Goal: Transaction & Acquisition: Purchase product/service

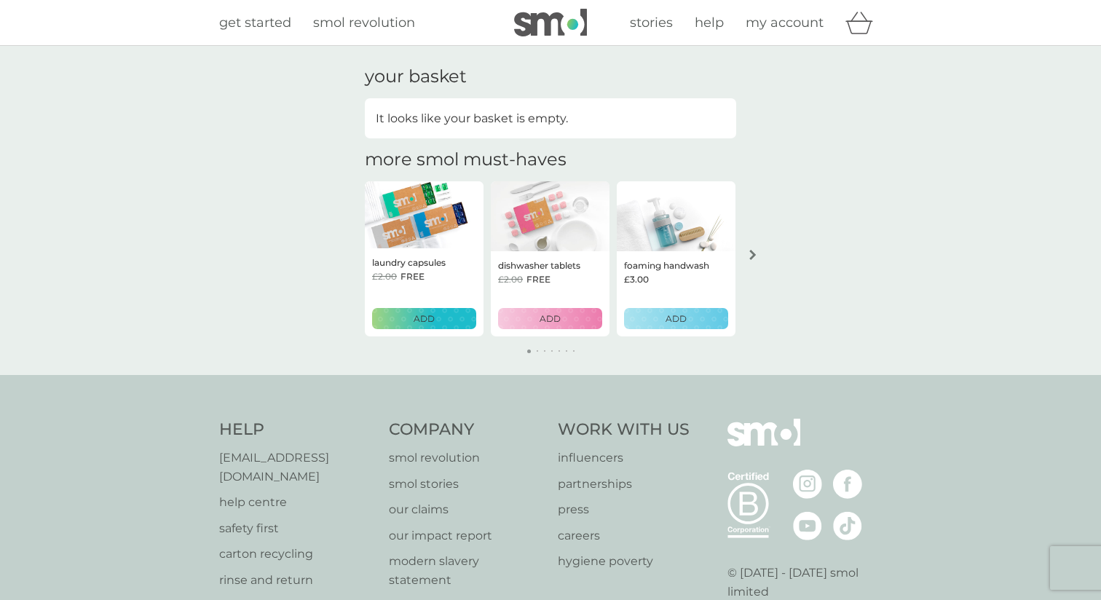
click at [463, 320] on div "ADD" at bounding box center [424, 319] width 85 height 14
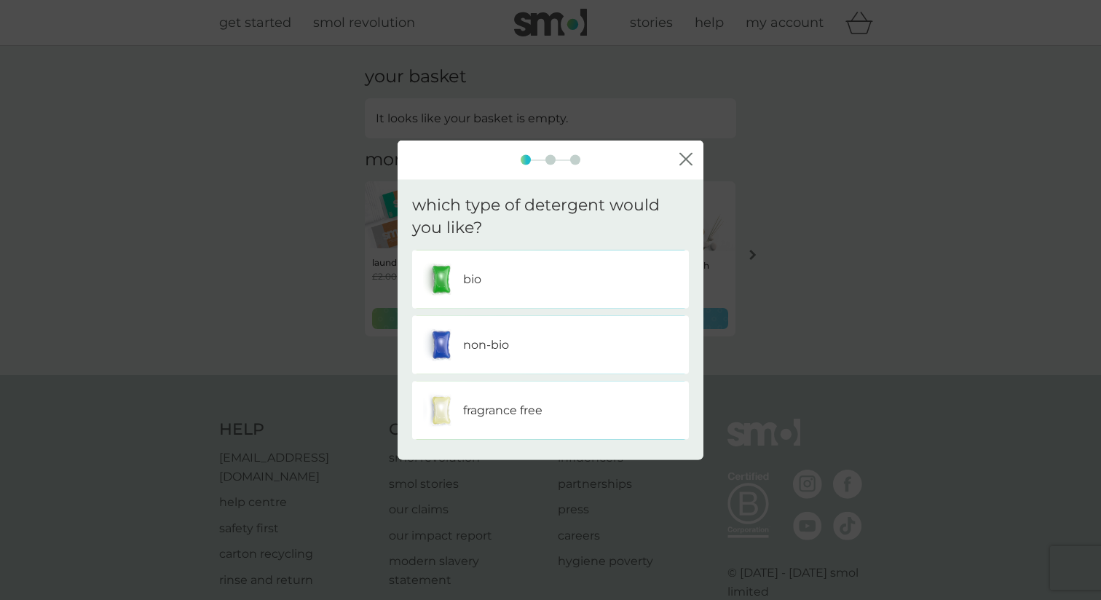
click at [484, 355] on div "non-bio" at bounding box center [550, 344] width 255 height 36
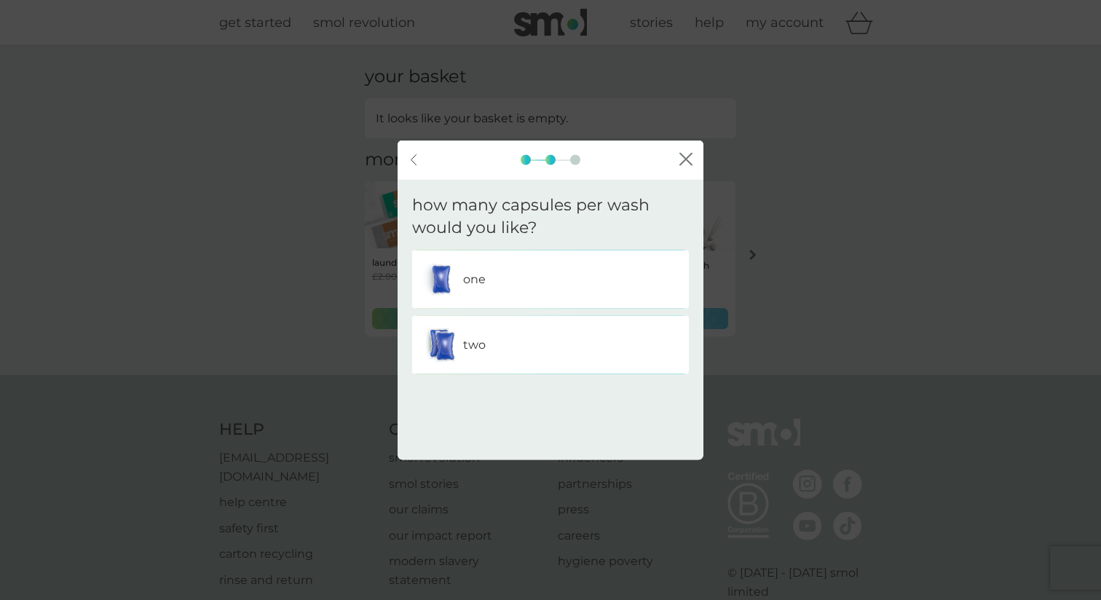
click at [489, 348] on div "two" at bounding box center [550, 344] width 255 height 36
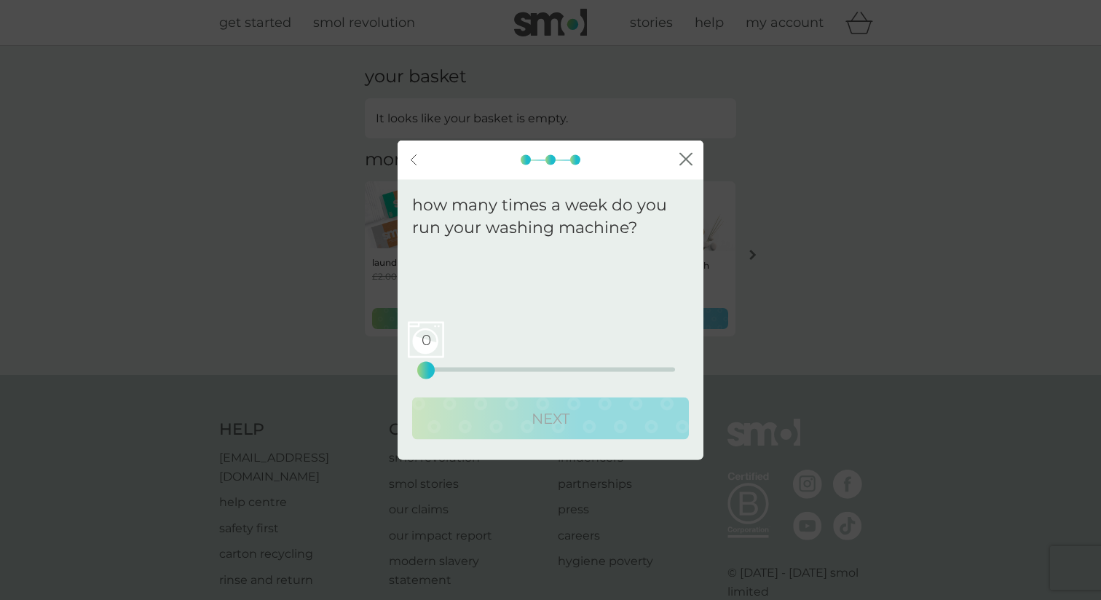
click at [508, 367] on div "0 0 12.5 25" at bounding box center [550, 369] width 249 height 4
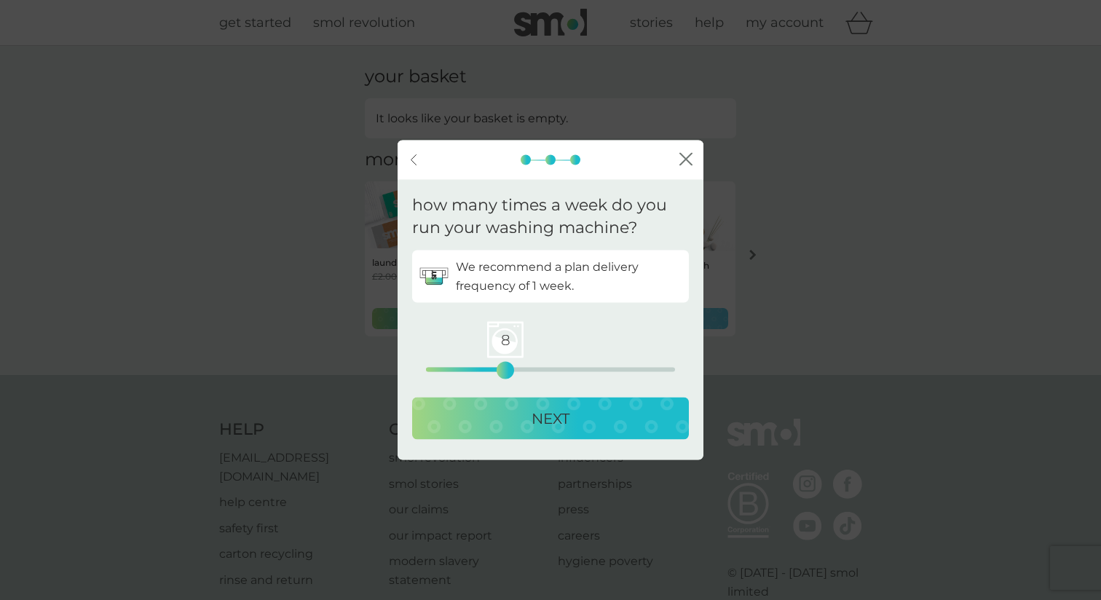
click at [514, 413] on div "NEXT" at bounding box center [551, 417] width 248 height 23
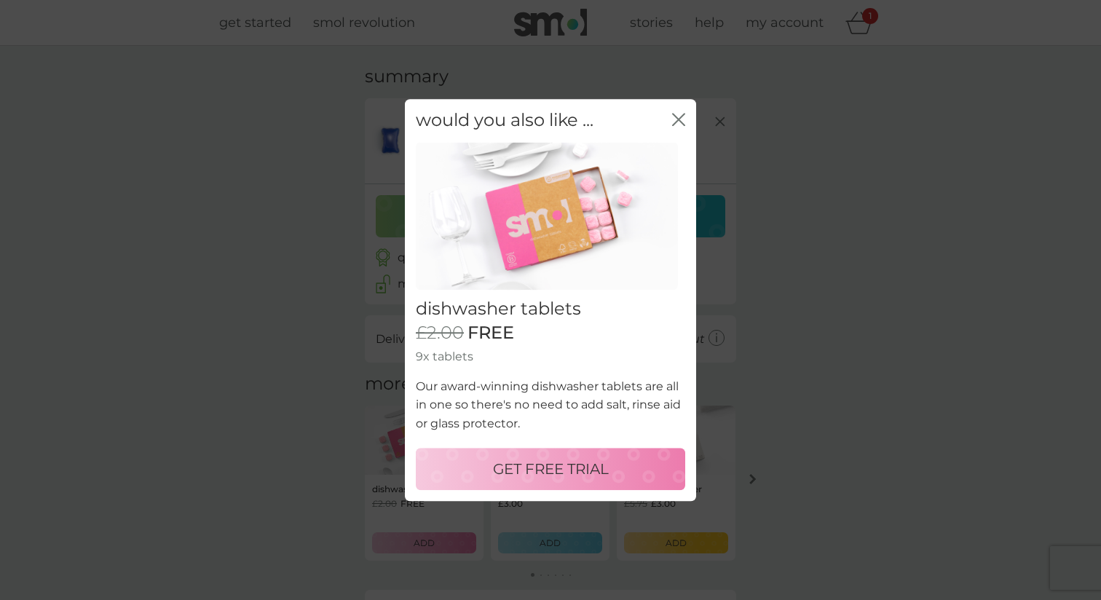
click at [677, 123] on icon "close" at bounding box center [676, 120] width 6 height 12
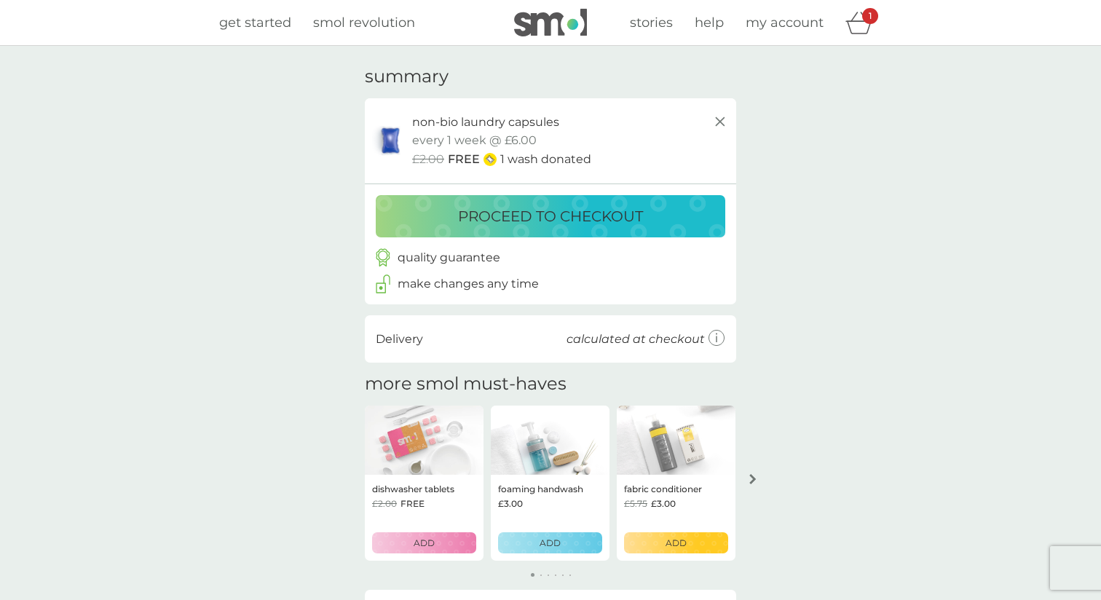
click at [693, 546] on div "ADD" at bounding box center [676, 543] width 85 height 14
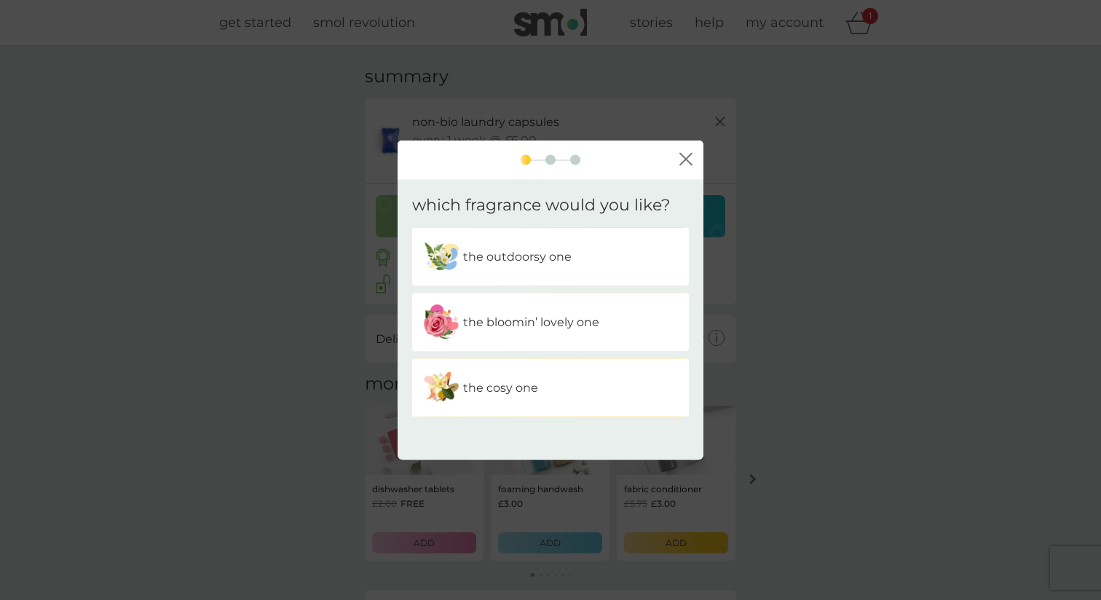
click at [593, 327] on p "the bloomin’ lovely one" at bounding box center [531, 322] width 136 height 19
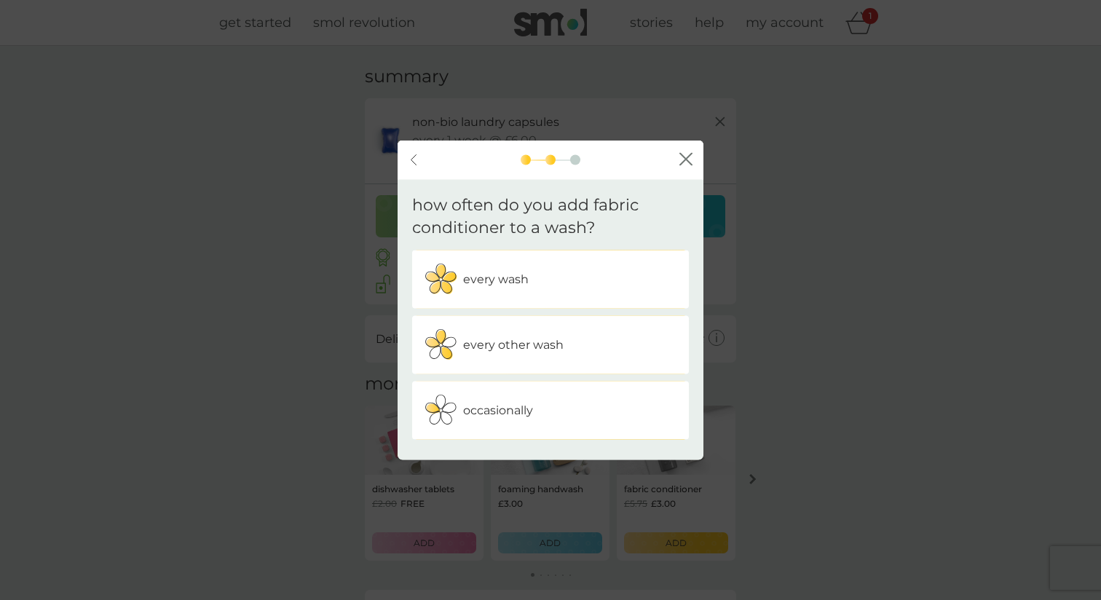
click at [553, 351] on p "every other wash" at bounding box center [513, 344] width 100 height 19
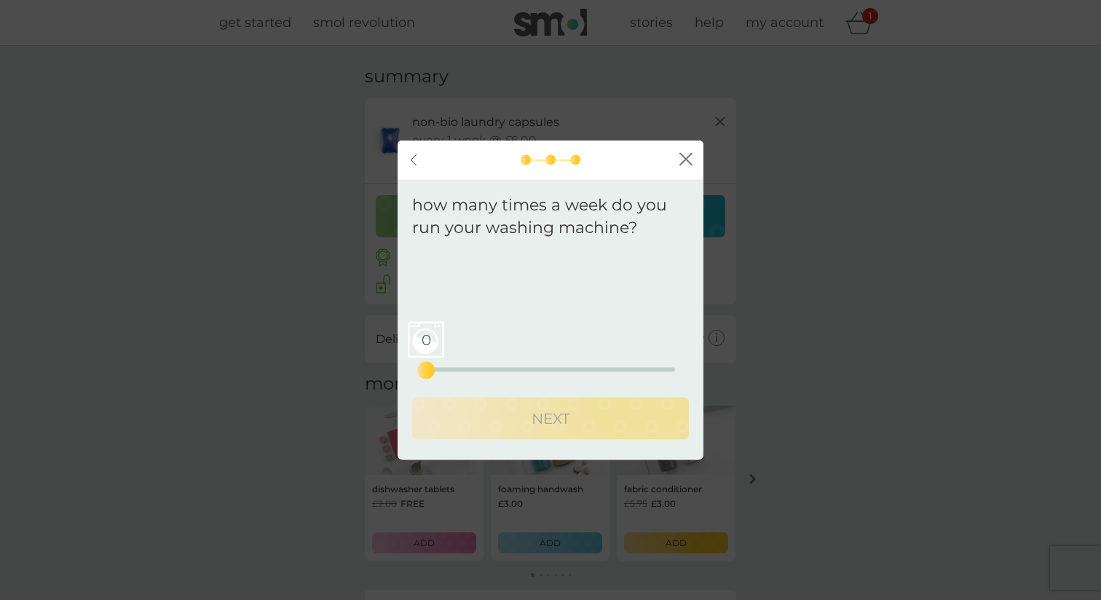
click at [529, 371] on div "0 0 12.5 25" at bounding box center [550, 349] width 249 height 59
click at [529, 370] on div "0 0 12.5 25" at bounding box center [550, 369] width 249 height 4
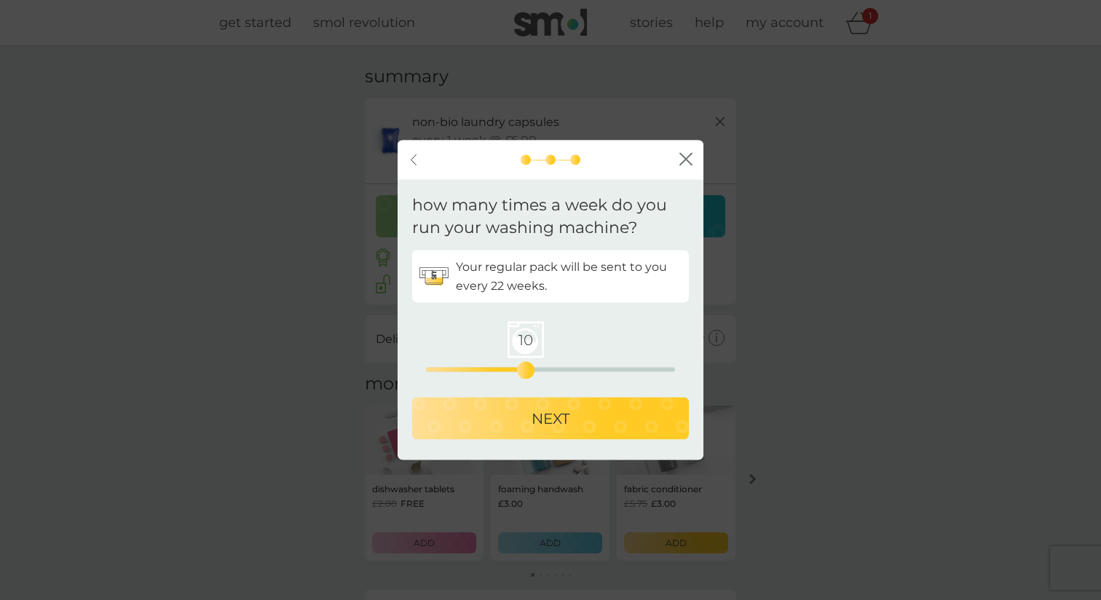
click at [545, 417] on p "NEXT" at bounding box center [551, 417] width 38 height 23
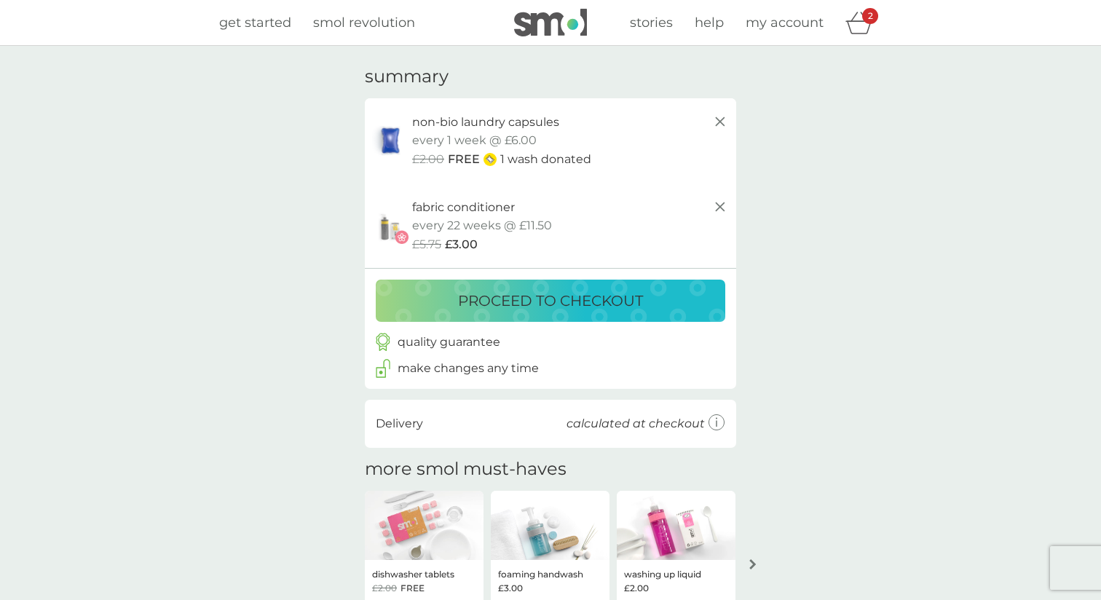
click at [261, 21] on span "get started" at bounding box center [255, 23] width 72 height 16
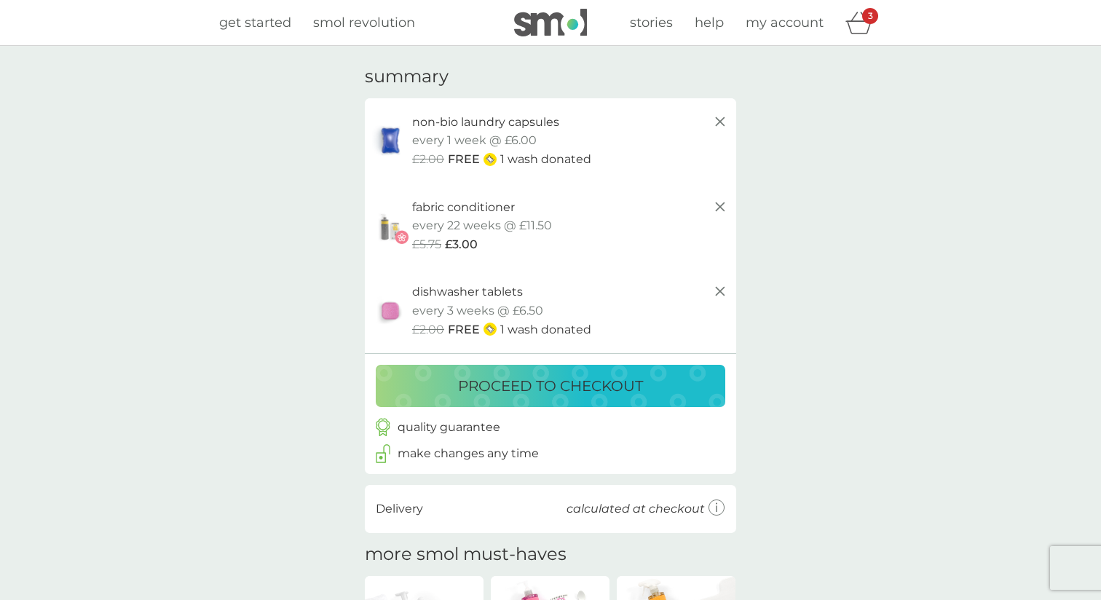
click at [532, 378] on p "proceed to checkout" at bounding box center [550, 385] width 185 height 23
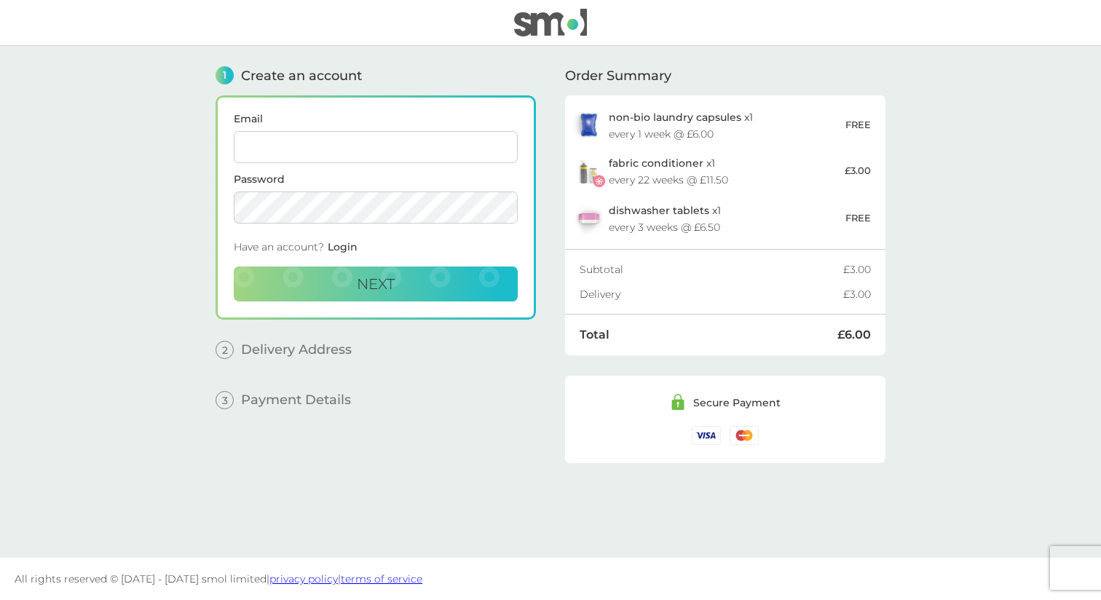
click at [328, 151] on input "Email" at bounding box center [376, 147] width 284 height 32
click at [301, 151] on input "[PERSON_NAME][EMAIL_ADDRESS][DOMAIN_NAME]" at bounding box center [376, 147] width 284 height 32
type input "devisree+firslmlkm@smolproducts.com"
click at [325, 292] on button "Next" at bounding box center [376, 284] width 284 height 35
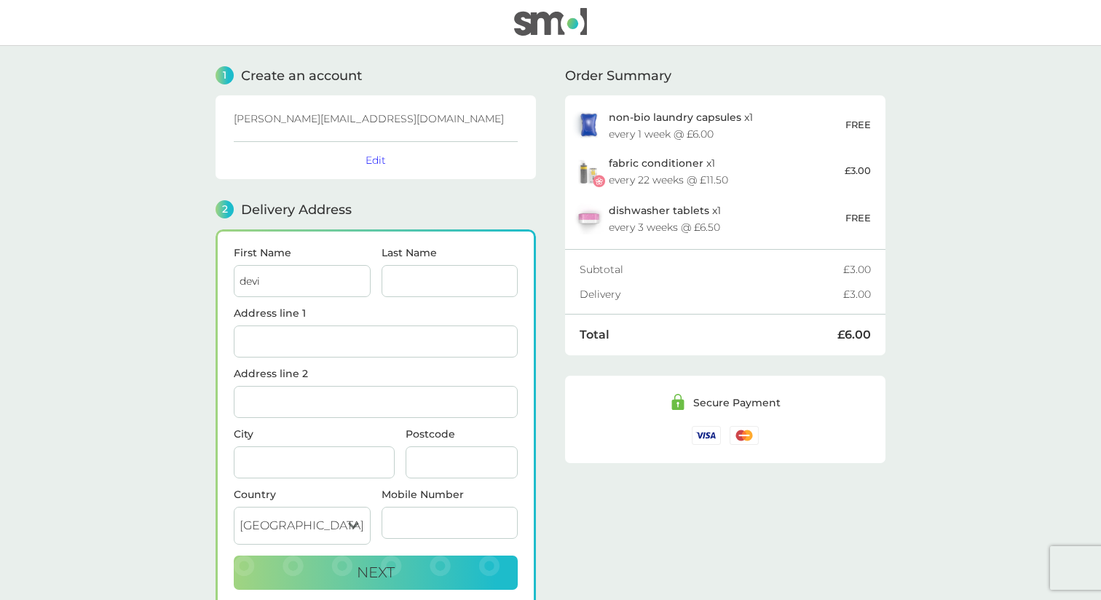
type input "devi"
type input "sree"
type input "lmslmd"
type input "slmd"
type input "slmf"
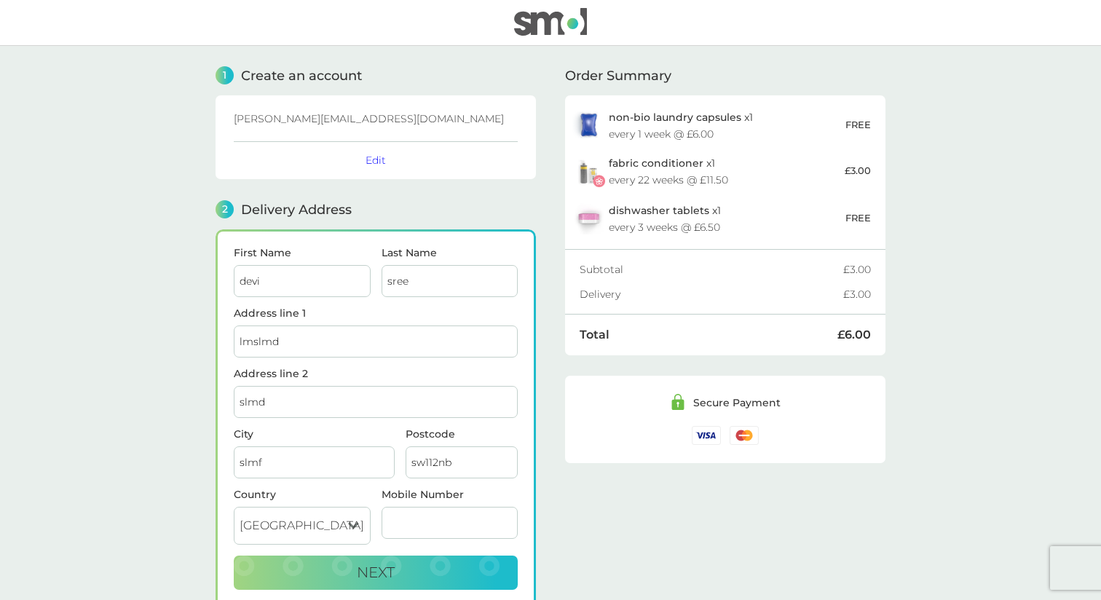
type input "sw112nb"
type input "07825533883"
click at [473, 567] on button "Next" at bounding box center [376, 573] width 284 height 35
checkbox input "true"
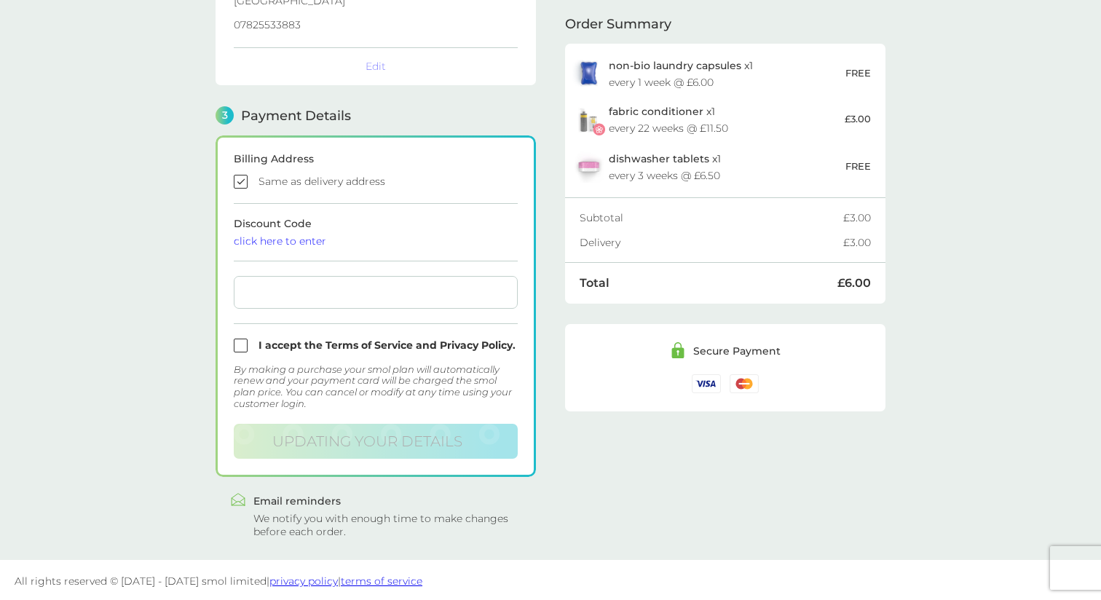
scroll to position [335, 0]
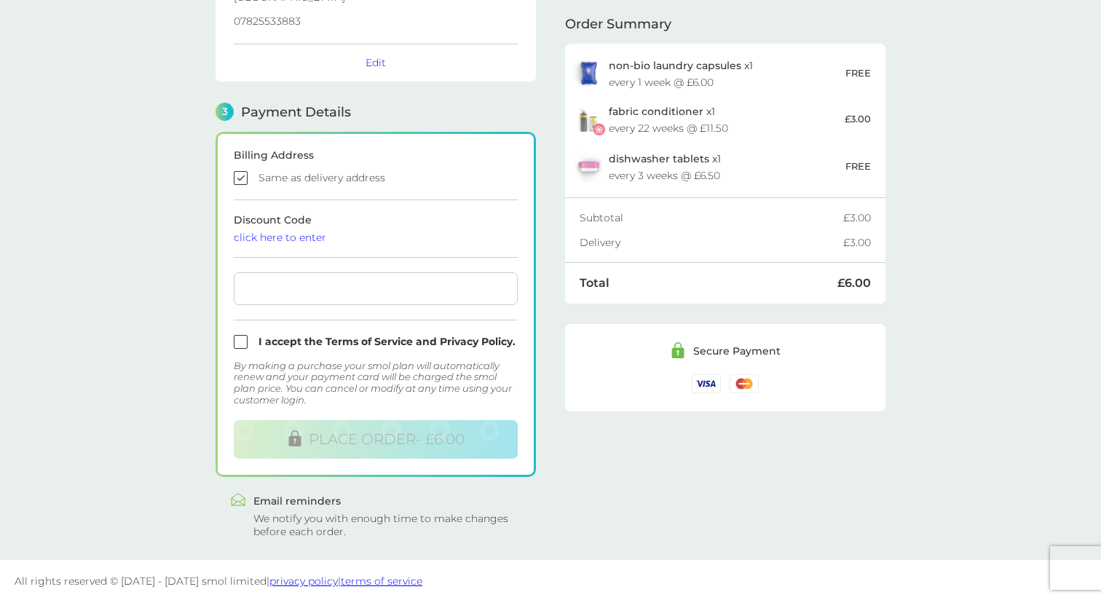
click at [235, 339] on input "checkbox" at bounding box center [376, 342] width 284 height 14
checkbox input "true"
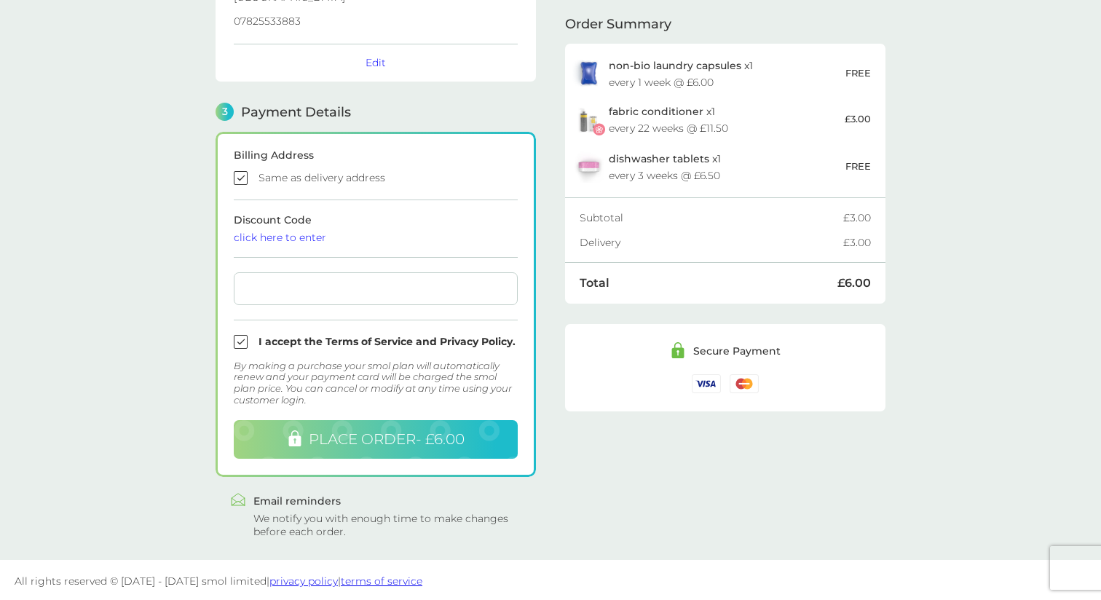
click at [261, 438] on button "PLACE ORDER - £6.00" at bounding box center [376, 439] width 284 height 39
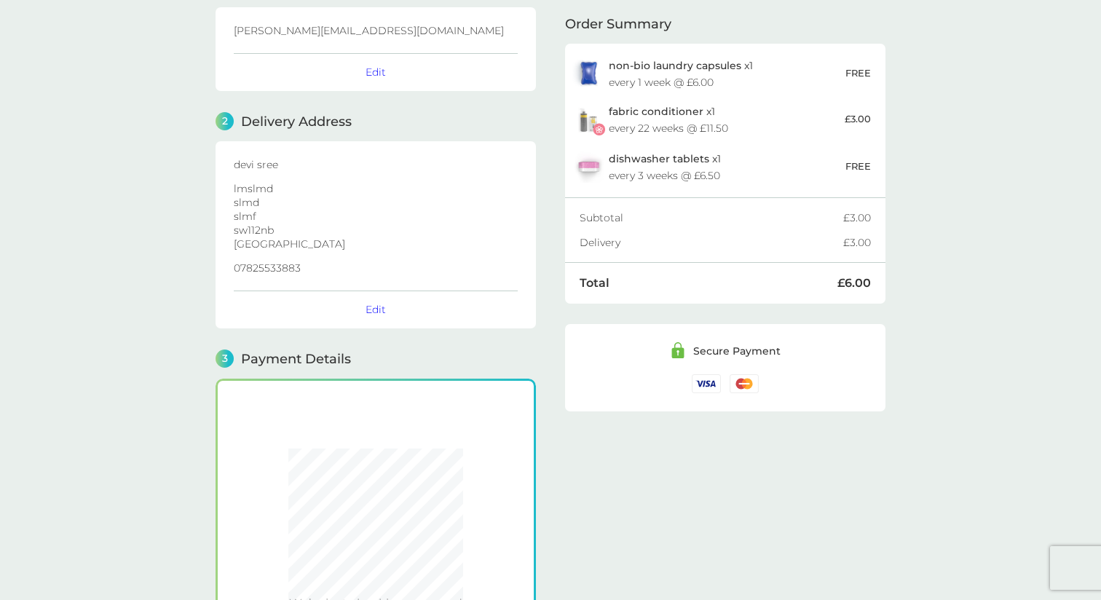
scroll to position [331, 0]
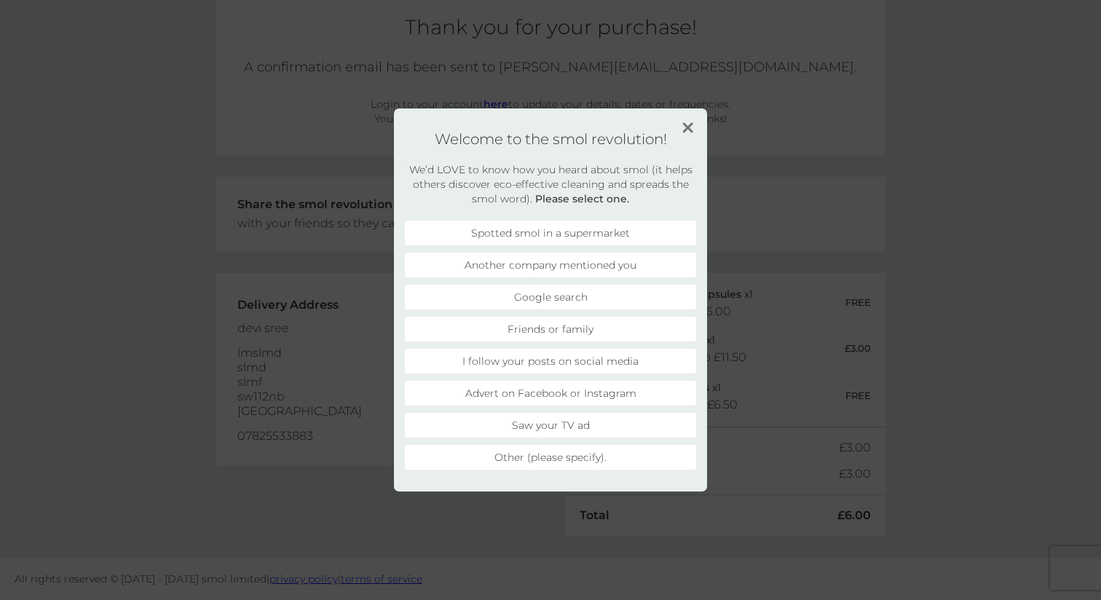
scroll to position [149, 0]
click at [684, 128] on img at bounding box center [687, 127] width 11 height 11
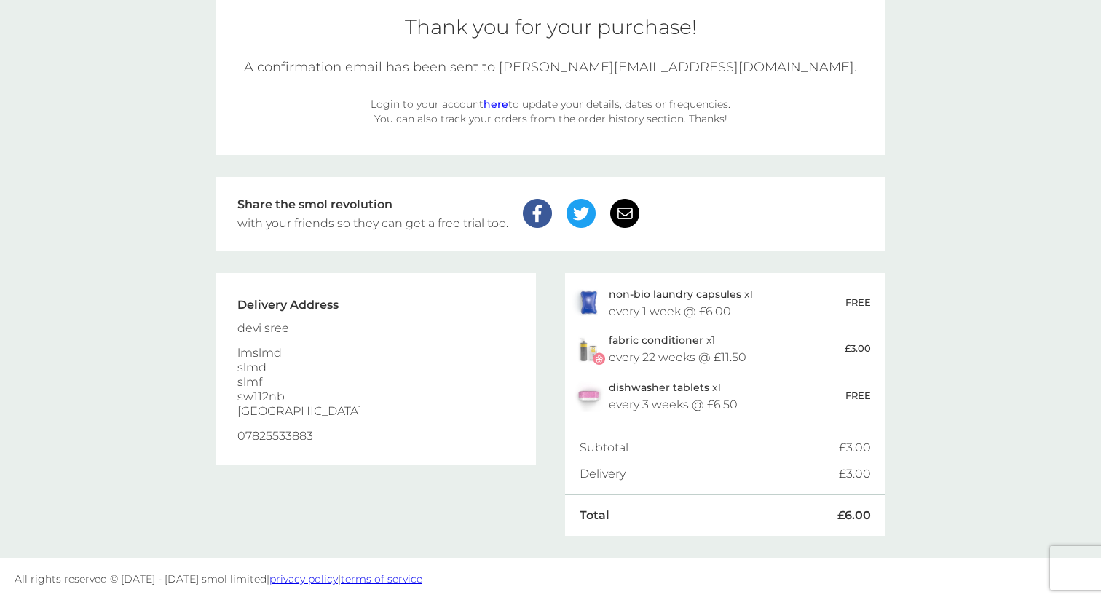
click at [501, 104] on link "here" at bounding box center [496, 104] width 25 height 13
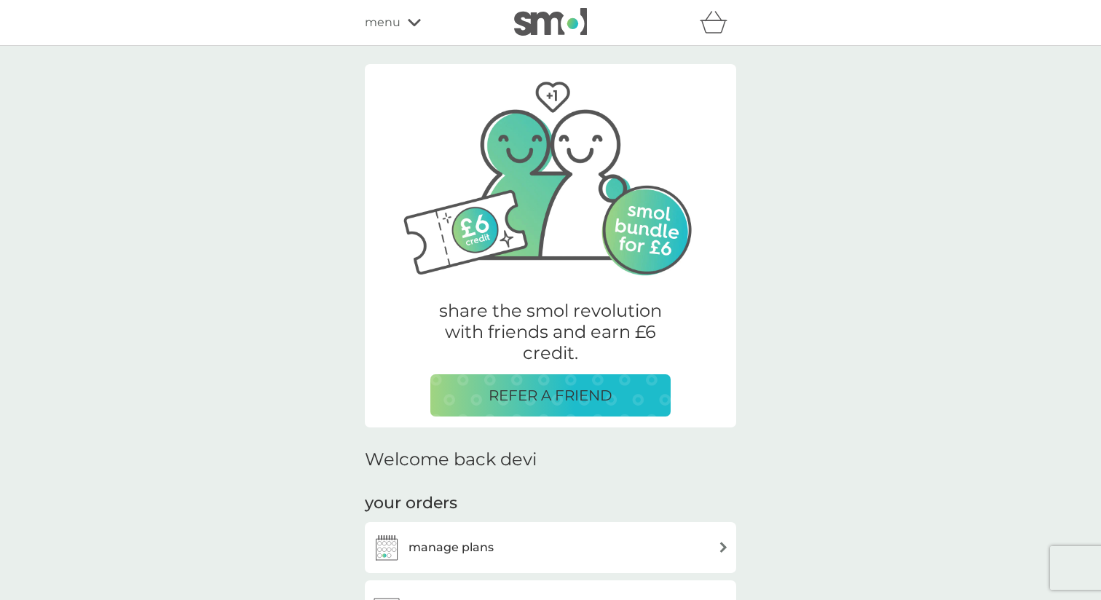
click at [403, 25] on div "menu" at bounding box center [427, 22] width 124 height 19
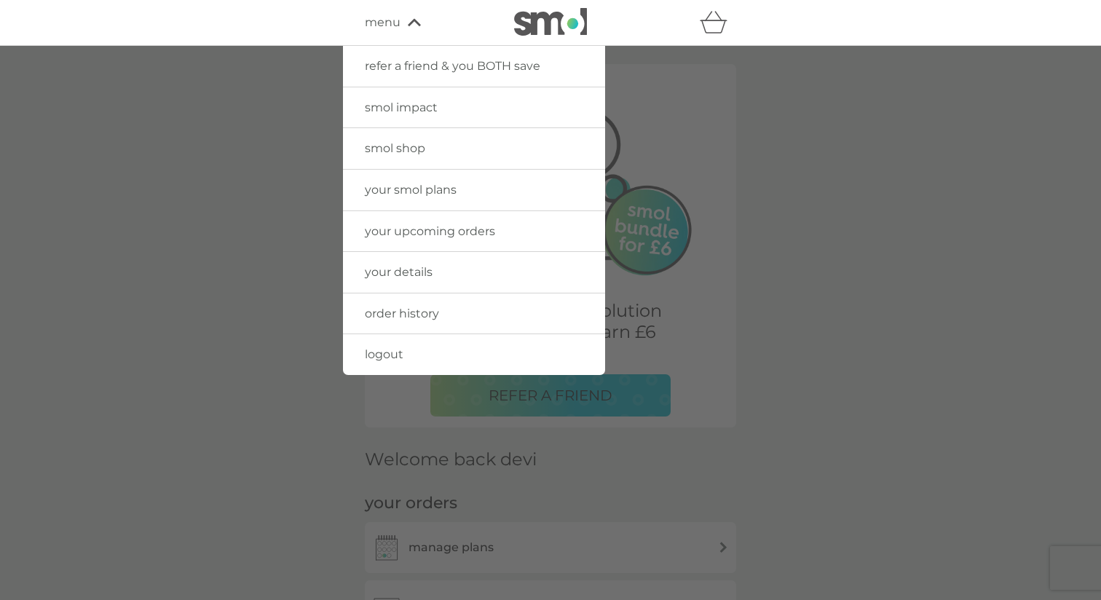
click at [414, 141] on span "smol shop" at bounding box center [395, 148] width 60 height 14
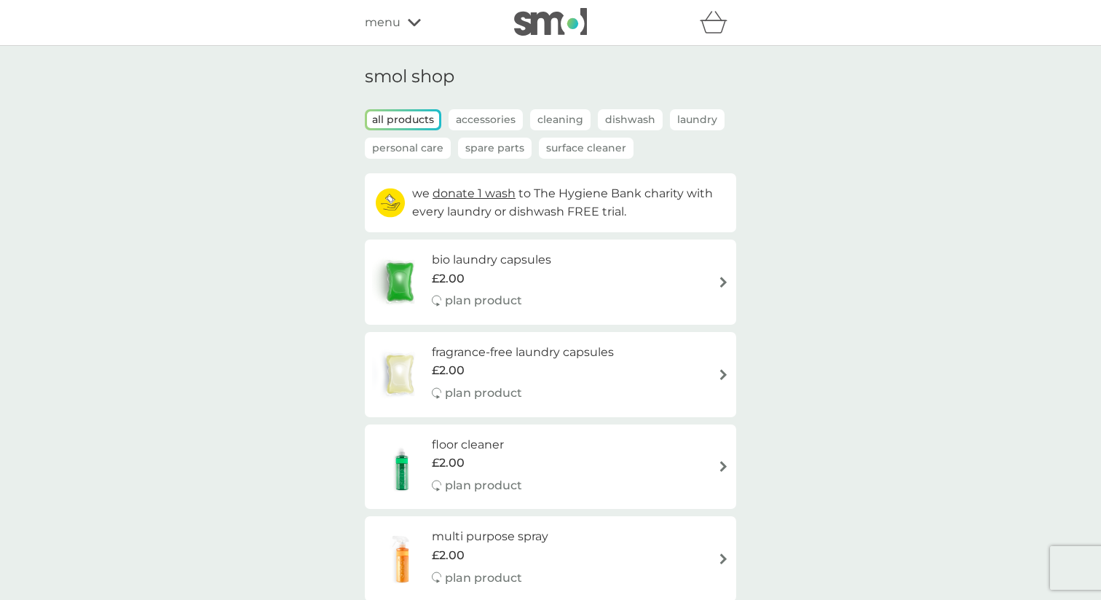
click at [501, 146] on p "Spare Parts" at bounding box center [495, 148] width 74 height 21
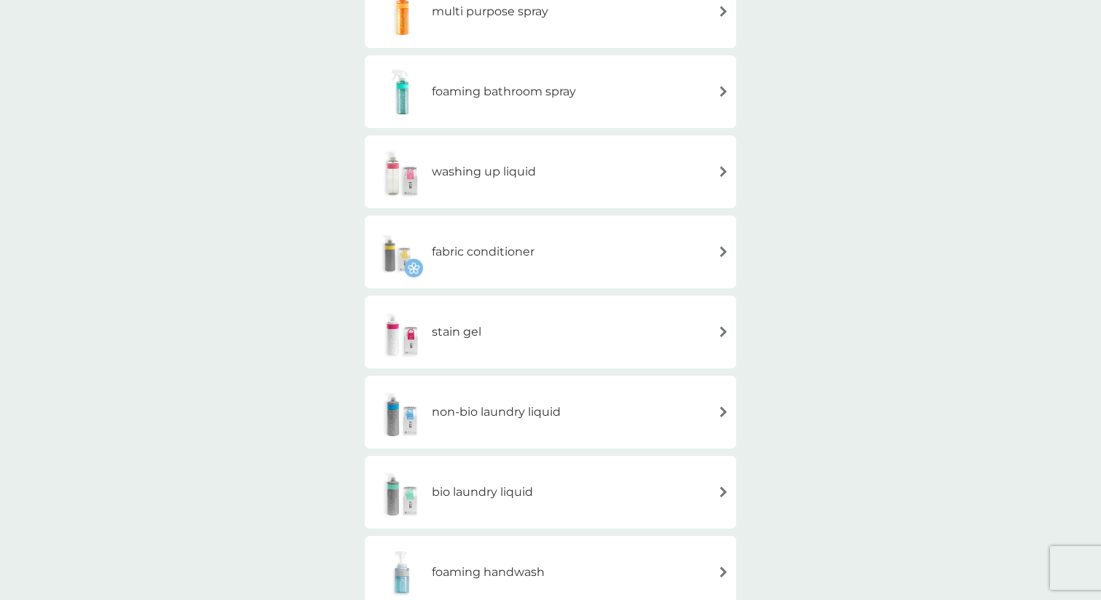
scroll to position [285, 0]
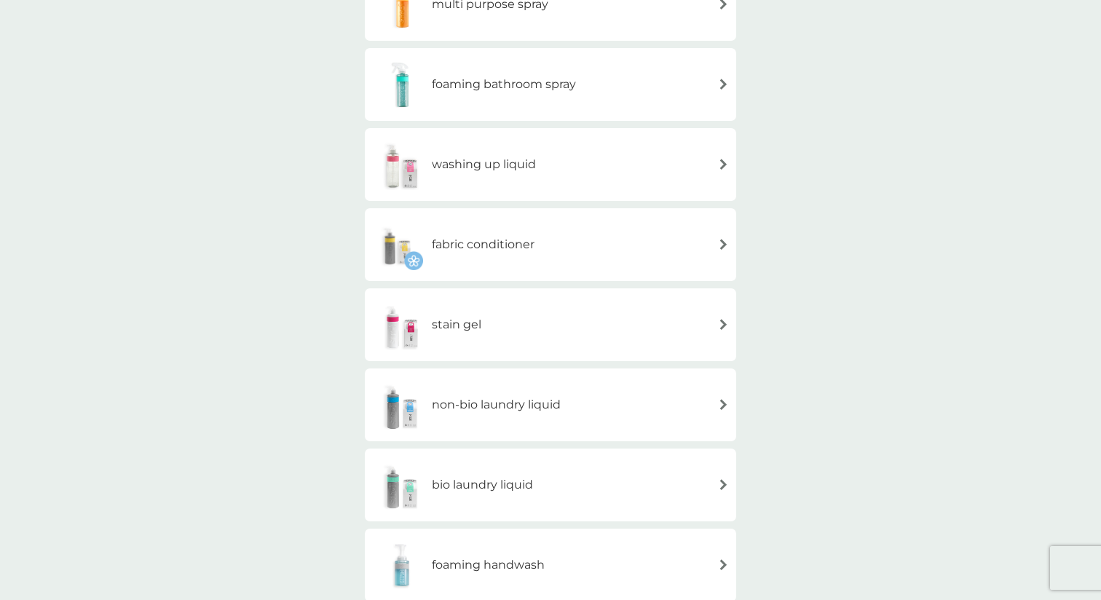
click at [492, 243] on h6 "fabric conditioner" at bounding box center [483, 244] width 103 height 19
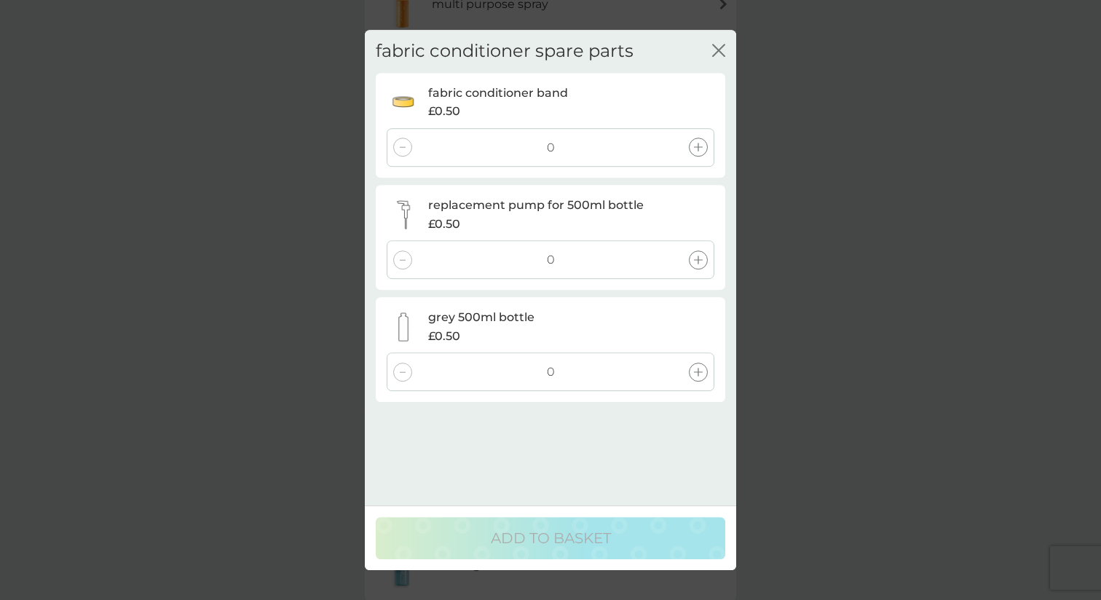
click at [697, 138] on div at bounding box center [698, 147] width 19 height 19
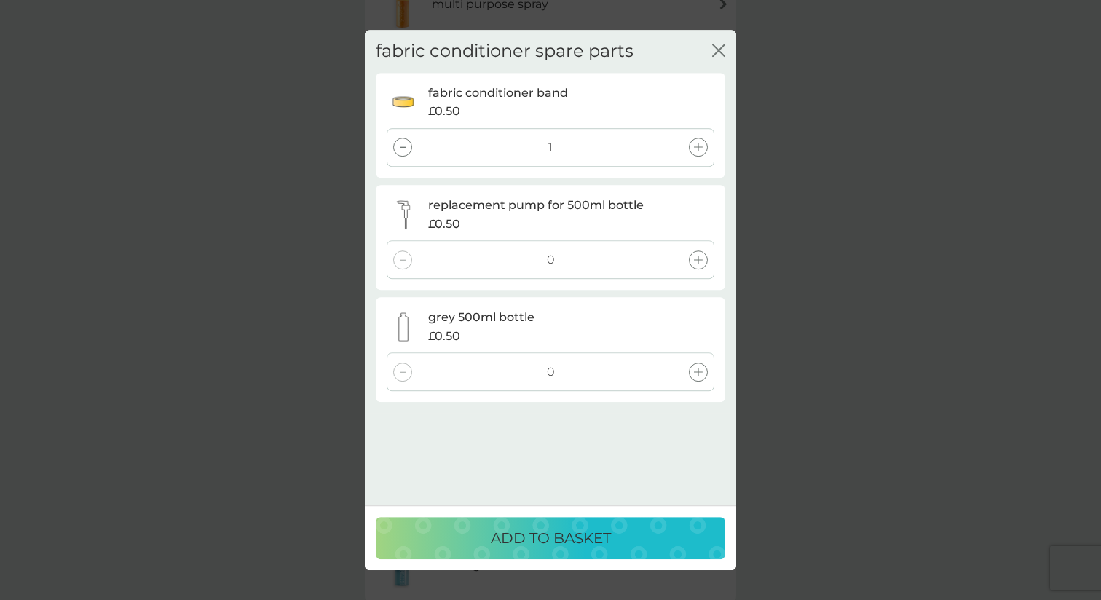
click at [693, 263] on div at bounding box center [698, 259] width 19 height 19
click at [698, 369] on icon at bounding box center [698, 372] width 9 height 9
click at [571, 541] on p "ADD TO BASKET" at bounding box center [551, 537] width 120 height 23
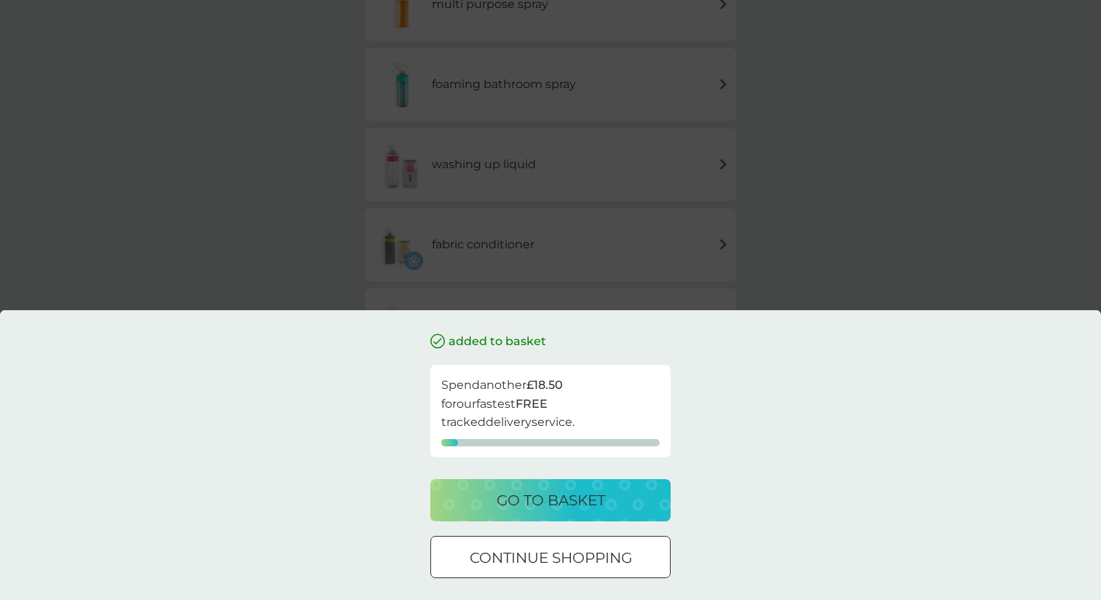
click at [556, 490] on p "go to basket" at bounding box center [551, 500] width 108 height 23
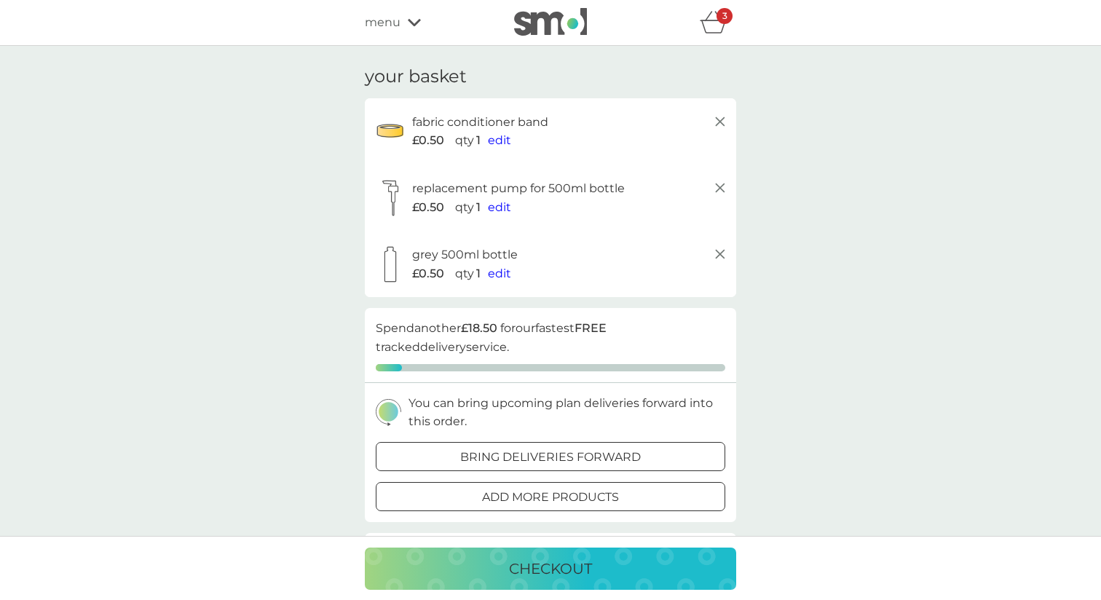
click at [406, 28] on div "menu" at bounding box center [427, 22] width 124 height 19
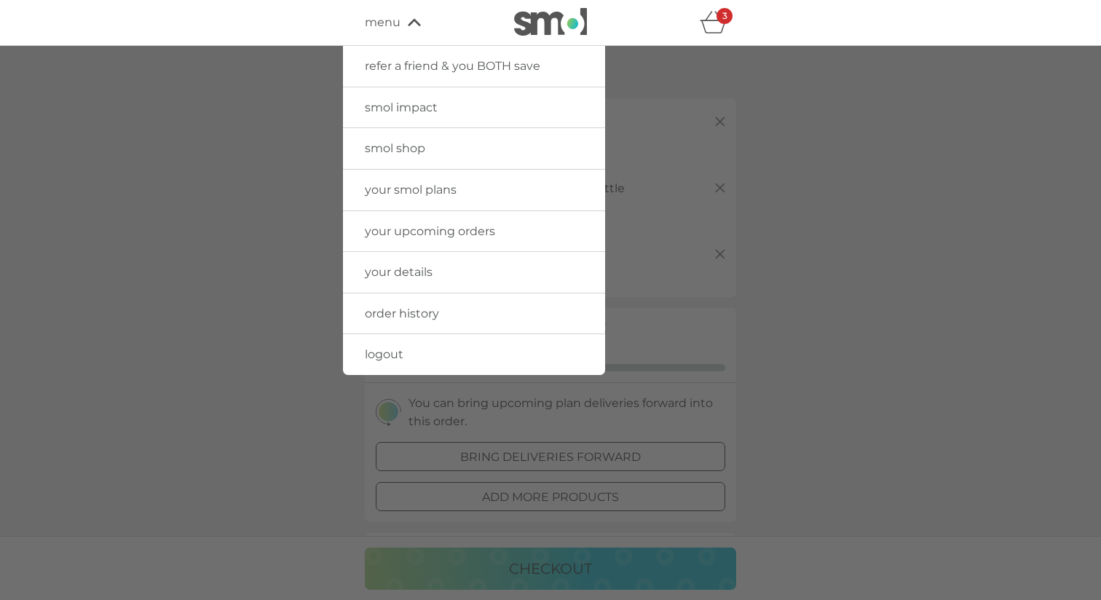
click at [392, 355] on span "logout" at bounding box center [384, 354] width 39 height 14
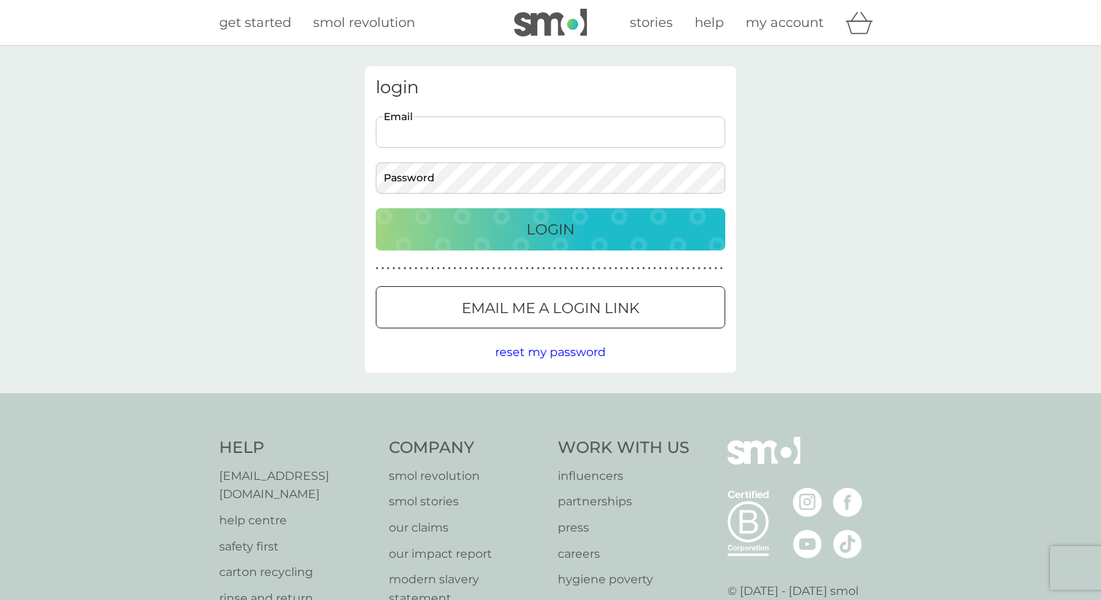
click at [426, 135] on input "Email" at bounding box center [551, 132] width 350 height 31
type input "[PERSON_NAME][EMAIL_ADDRESS][DOMAIN_NAME]"
click at [568, 232] on p "Login" at bounding box center [550, 229] width 48 height 23
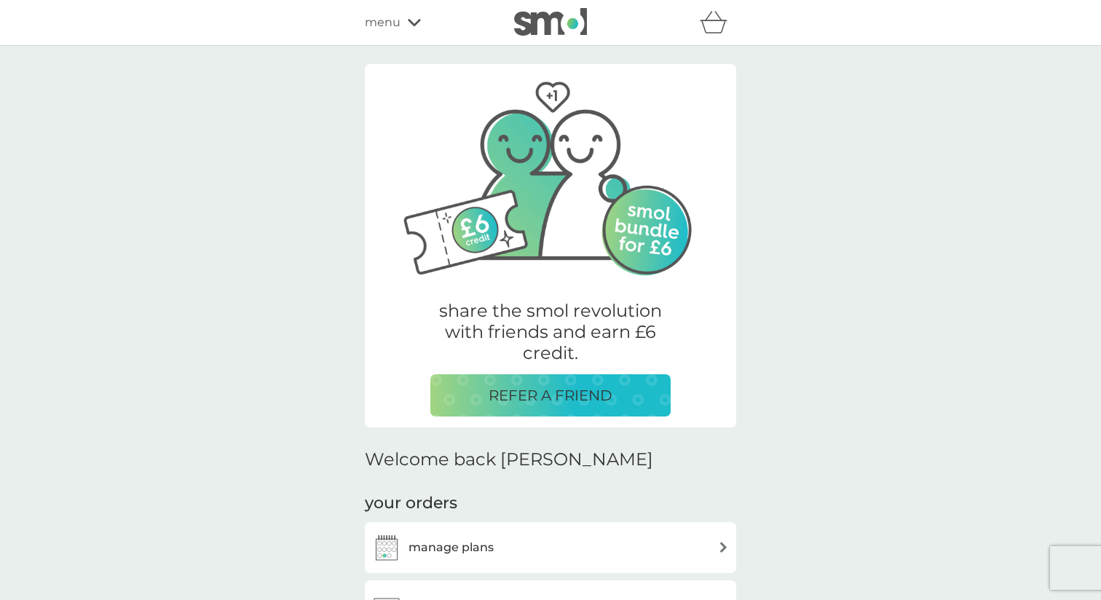
click at [403, 28] on div "menu" at bounding box center [427, 22] width 124 height 19
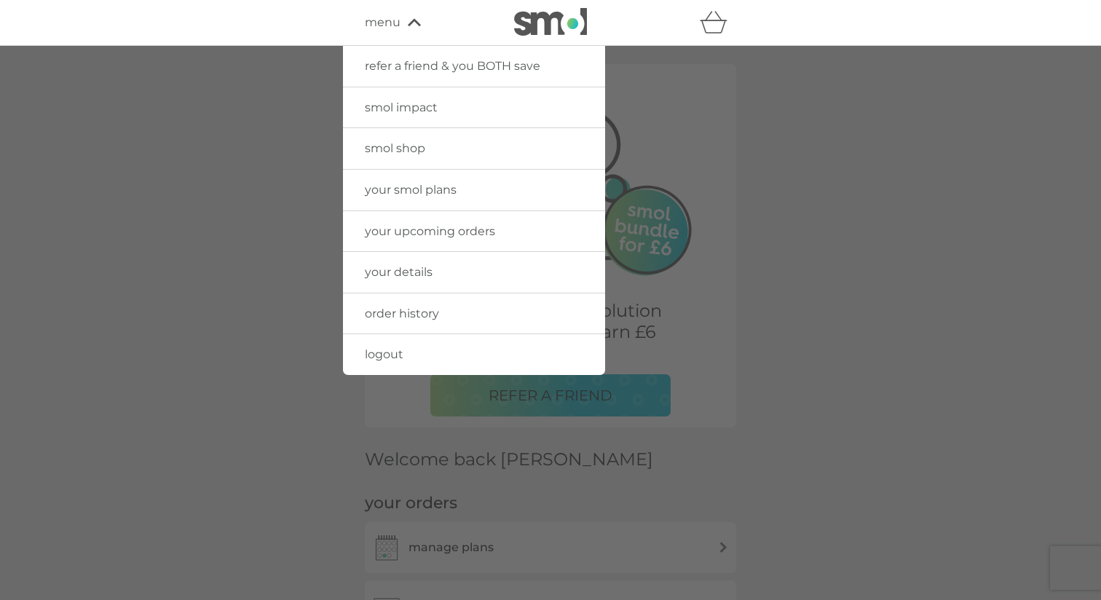
click at [403, 154] on span "smol shop" at bounding box center [395, 148] width 60 height 14
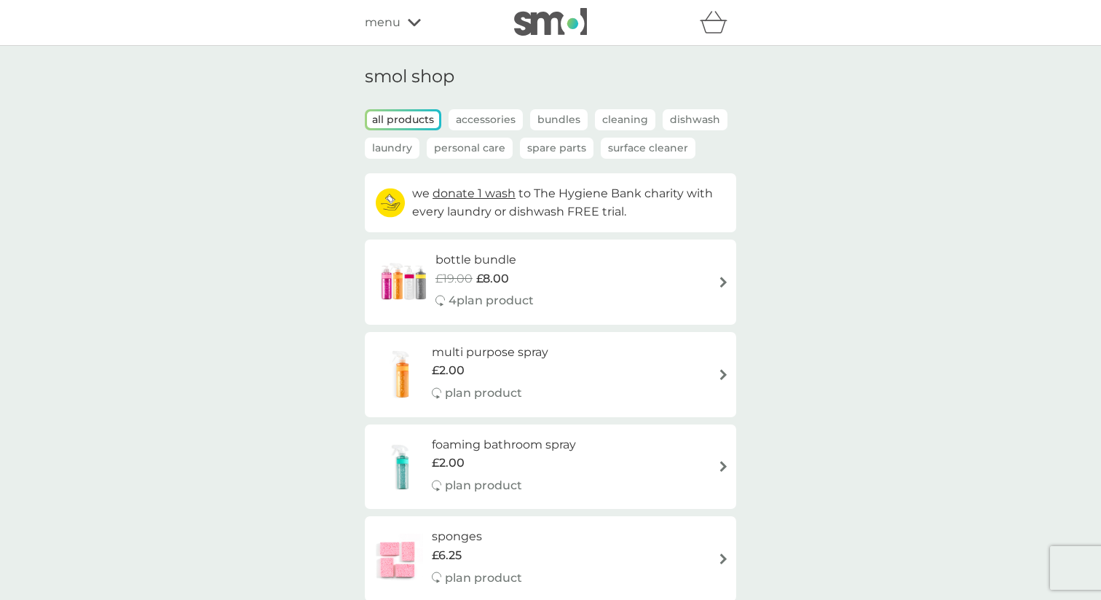
click at [403, 143] on p "Laundry" at bounding box center [392, 148] width 55 height 21
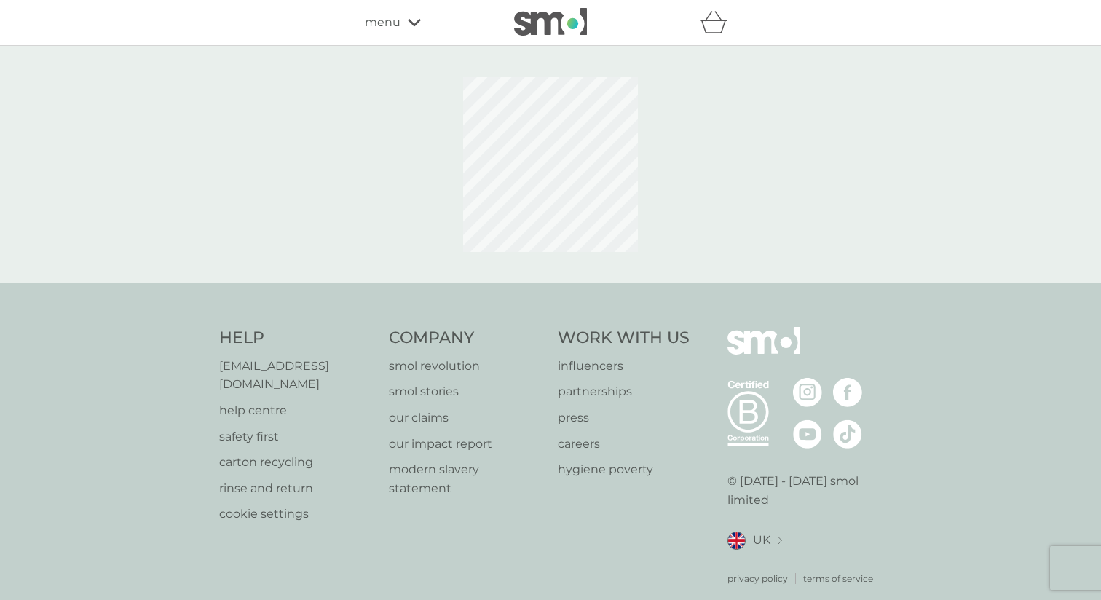
click at [406, 23] on div "menu" at bounding box center [427, 22] width 124 height 19
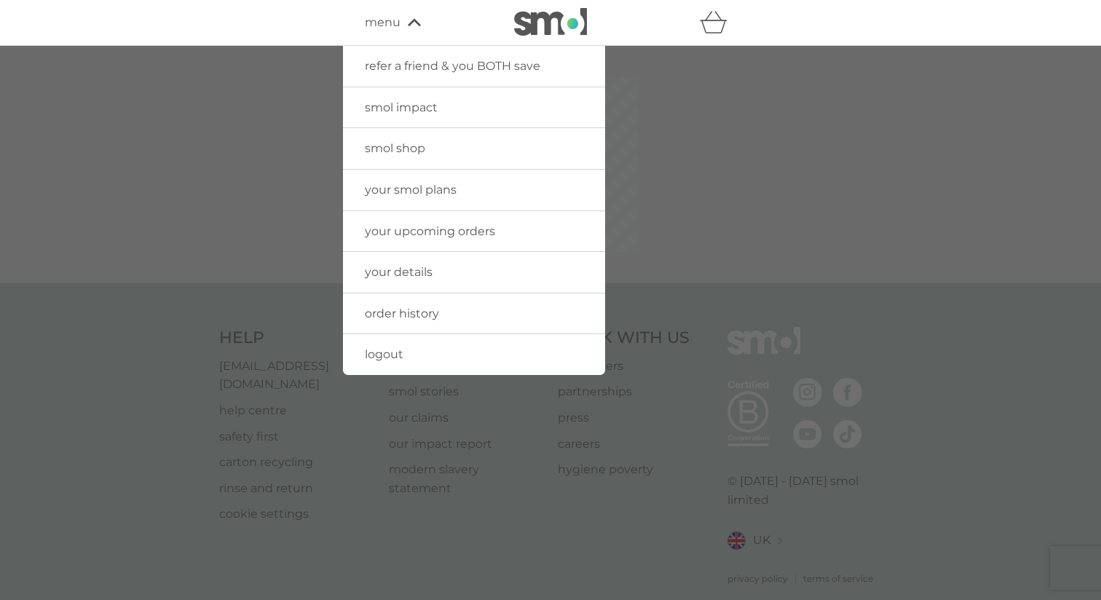
click at [388, 358] on span "logout" at bounding box center [384, 354] width 39 height 14
